Goal: Navigation & Orientation: Find specific page/section

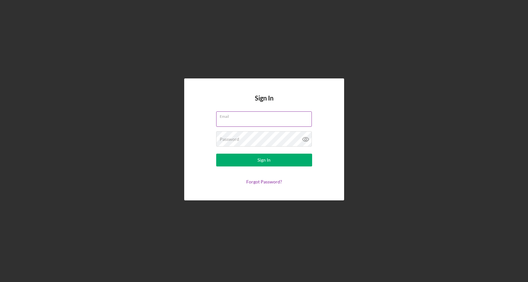
click at [254, 123] on input "Email" at bounding box center [264, 118] width 96 height 15
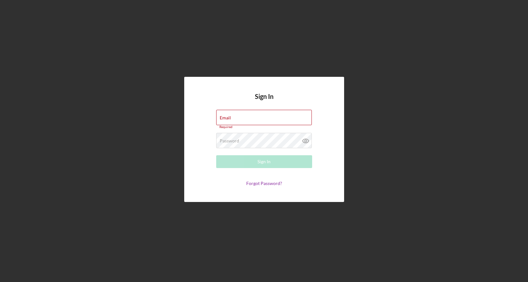
type input "[PERSON_NAME][EMAIL_ADDRESS][DOMAIN_NAME]"
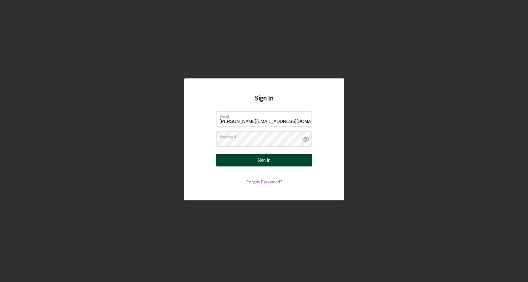
click at [280, 160] on button "Sign In" at bounding box center [264, 160] width 96 height 13
